Goal: Navigation & Orientation: Go to known website

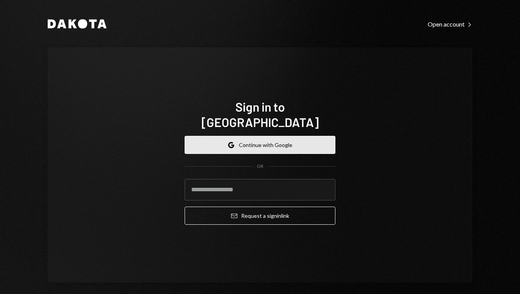
click at [198, 138] on button "Google Continue with Google" at bounding box center [260, 145] width 151 height 18
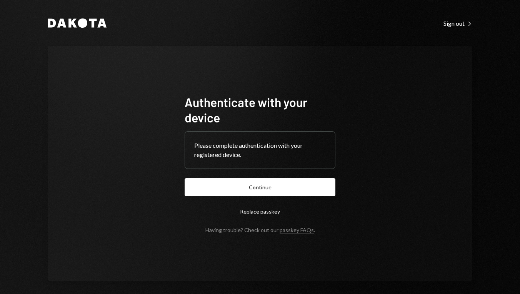
click at [236, 186] on button "Continue" at bounding box center [260, 187] width 151 height 18
